Goal: Navigation & Orientation: Find specific page/section

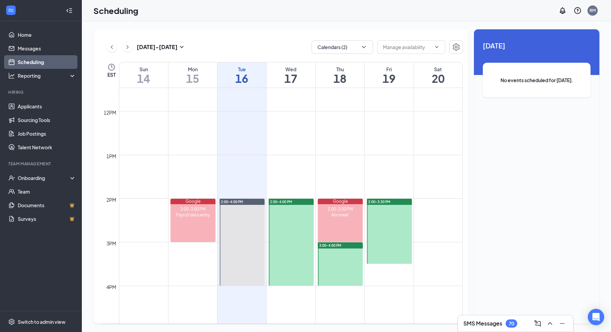
scroll to position [518, 0]
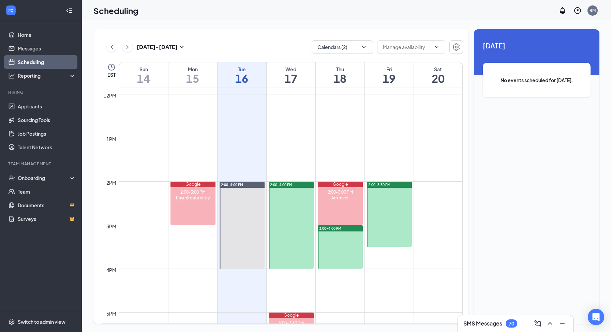
click at [30, 66] on link "Scheduling" at bounding box center [47, 62] width 58 height 14
click at [35, 48] on link "Messages" at bounding box center [47, 49] width 58 height 14
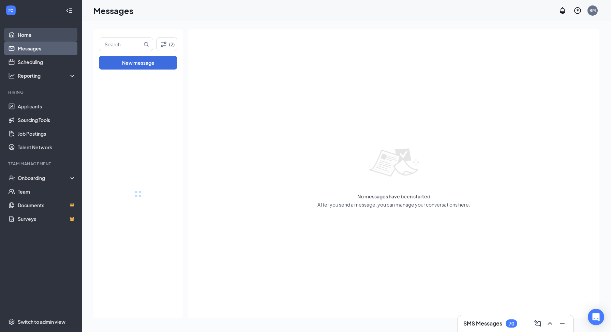
click at [34, 39] on link "Home" at bounding box center [47, 35] width 58 height 14
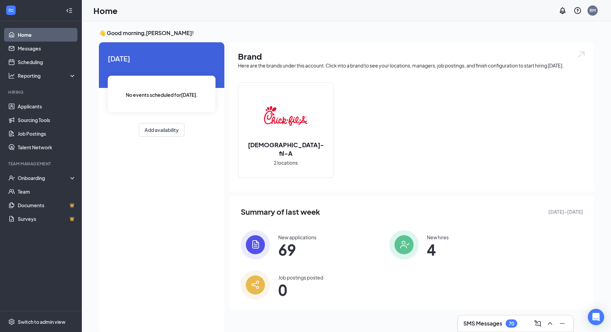
click at [34, 35] on link "Home" at bounding box center [47, 35] width 58 height 14
click at [46, 50] on link "Messages" at bounding box center [47, 49] width 58 height 14
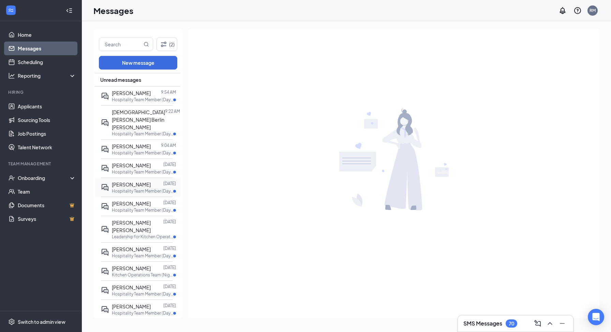
click at [143, 188] on p "Hospitality Team Member (Days) at [PERSON_NAME][GEOGRAPHIC_DATA]" at bounding box center [142, 191] width 61 height 6
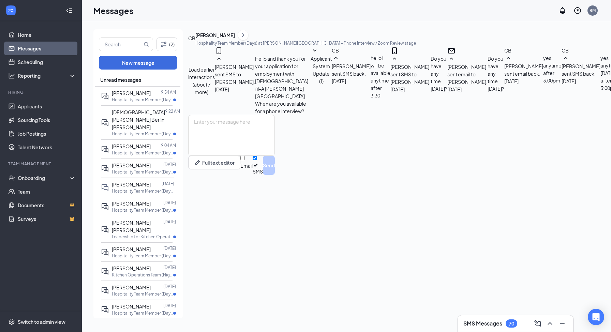
scroll to position [206, 0]
click at [66, 10] on icon "Collapse" at bounding box center [69, 10] width 7 height 7
